Goal: Task Accomplishment & Management: Manage account settings

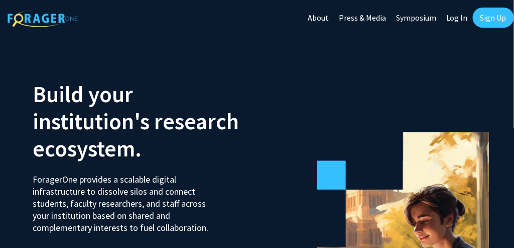
click at [495, 17] on link "Sign Up" at bounding box center [493, 18] width 41 height 20
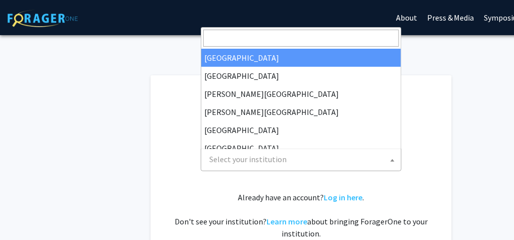
click at [392, 161] on b at bounding box center [393, 160] width 4 height 3
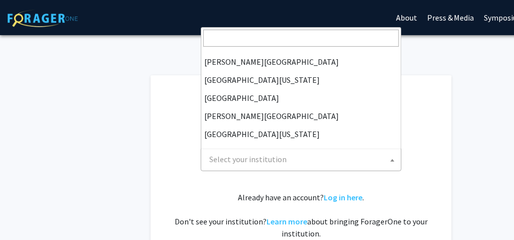
scroll to position [286, 0]
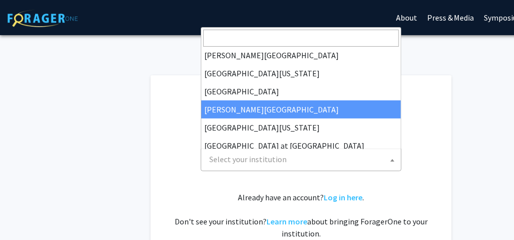
select select "24"
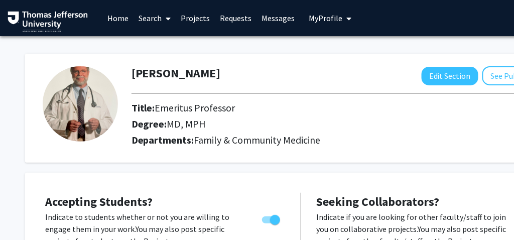
drag, startPoint x: 513, startPoint y: 37, endPoint x: 505, endPoint y: 64, distance: 28.8
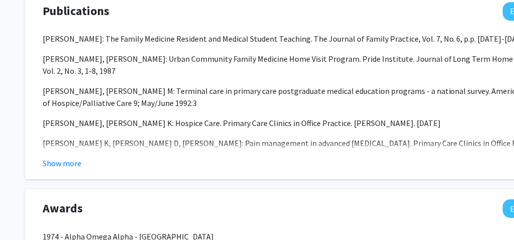
scroll to position [751, 0]
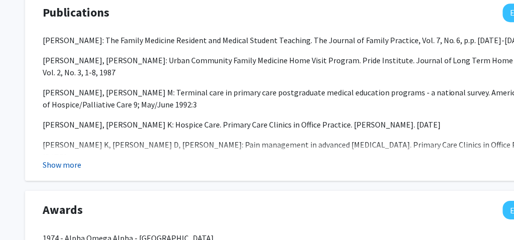
click at [62, 167] on button "Show more" at bounding box center [62, 165] width 39 height 12
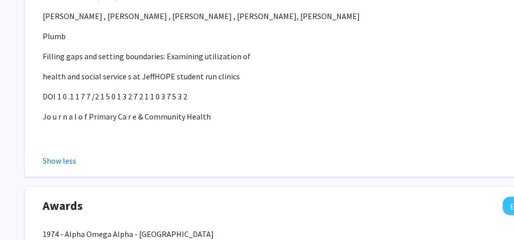
scroll to position [2840, 0]
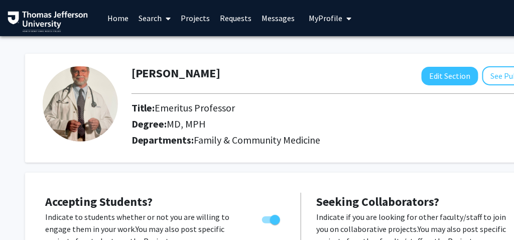
scroll to position [184, 0]
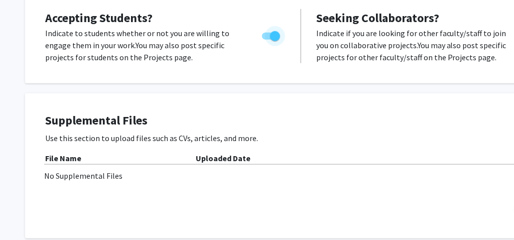
click at [276, 37] on span "Toggle" at bounding box center [275, 36] width 10 height 10
click at [267, 40] on input "Would you like to permit student requests?" at bounding box center [267, 40] width 1 height 1
click at [269, 34] on span "Toggle" at bounding box center [267, 36] width 10 height 10
click at [267, 40] on input "Would you like to permit student requests?" at bounding box center [267, 40] width 1 height 1
checkbox input "true"
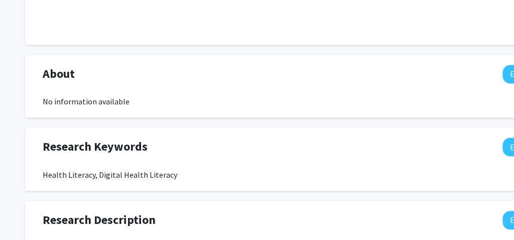
scroll to position [0, 0]
